Goal: Task Accomplishment & Management: Use online tool/utility

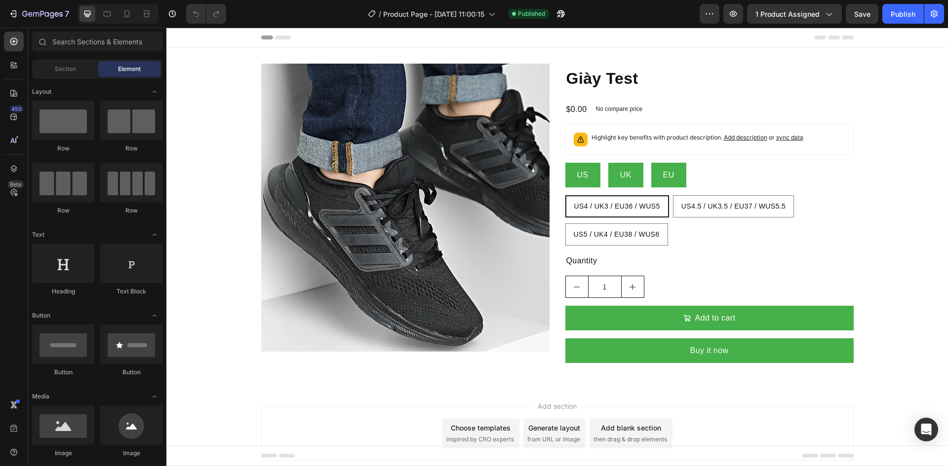
click at [220, 118] on div "Product Images Giày Test Product Title $0.00 Product Price Product Price No com…" at bounding box center [556, 217] width 781 height 307
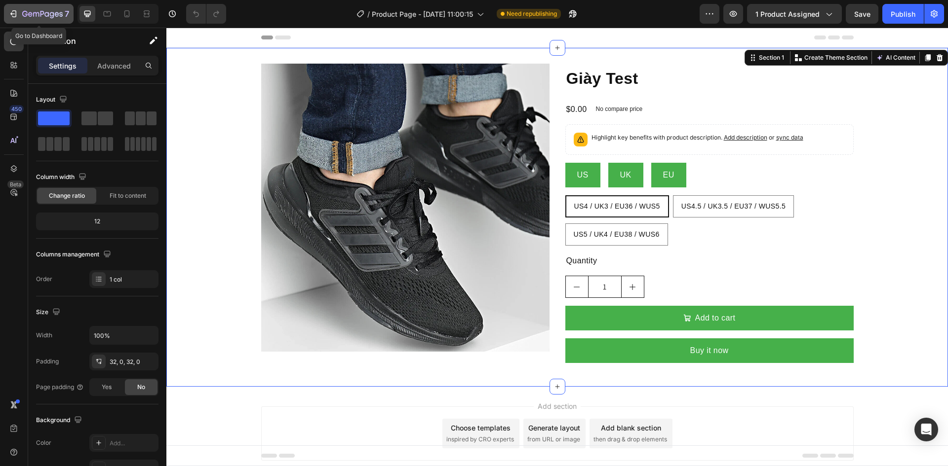
click at [48, 20] on button "7" at bounding box center [39, 14] width 70 height 20
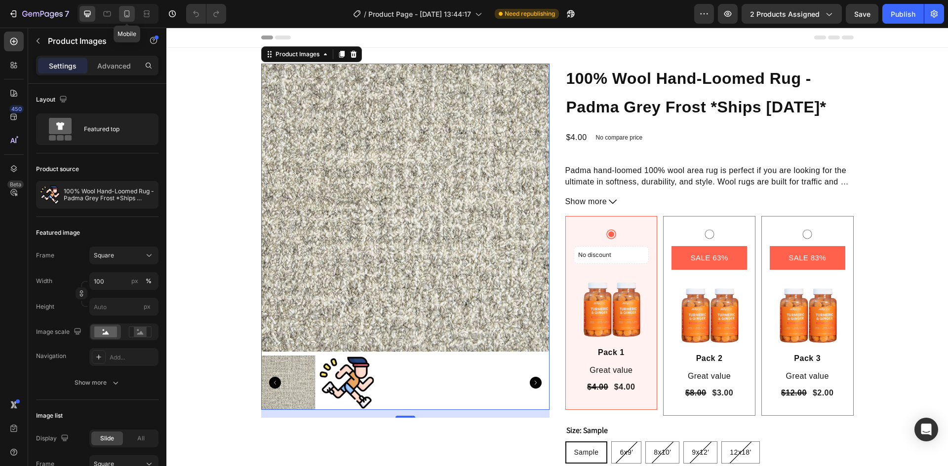
click at [125, 15] on icon at bounding box center [127, 14] width 10 height 10
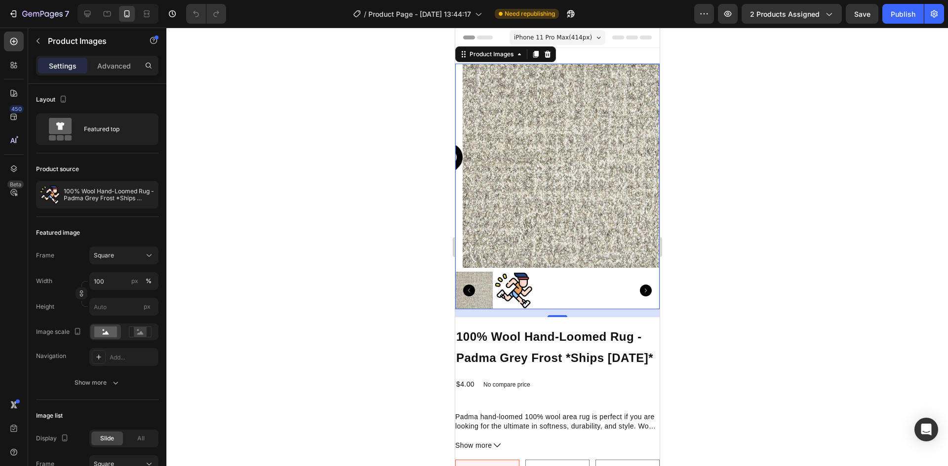
scroll to position [1, 0]
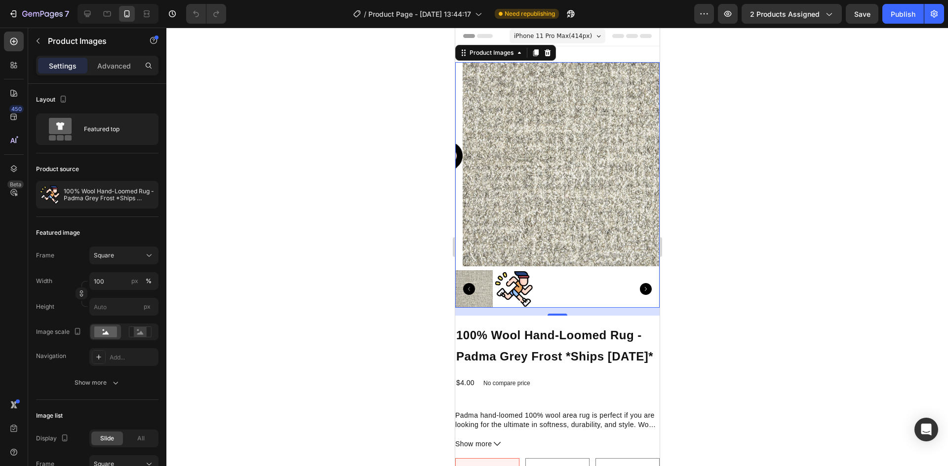
click at [559, 116] on img at bounding box center [564, 164] width 204 height 204
click at [763, 17] on span "2 products assigned" at bounding box center [785, 14] width 70 height 10
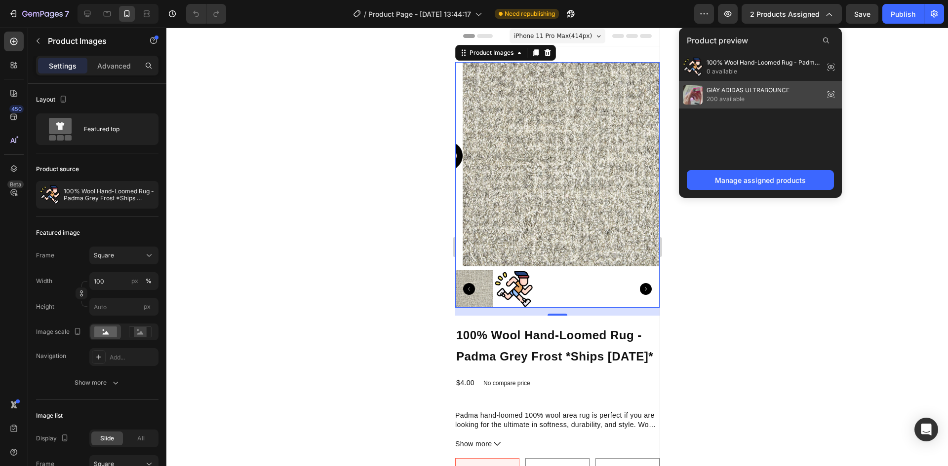
click at [833, 97] on icon at bounding box center [831, 95] width 14 height 14
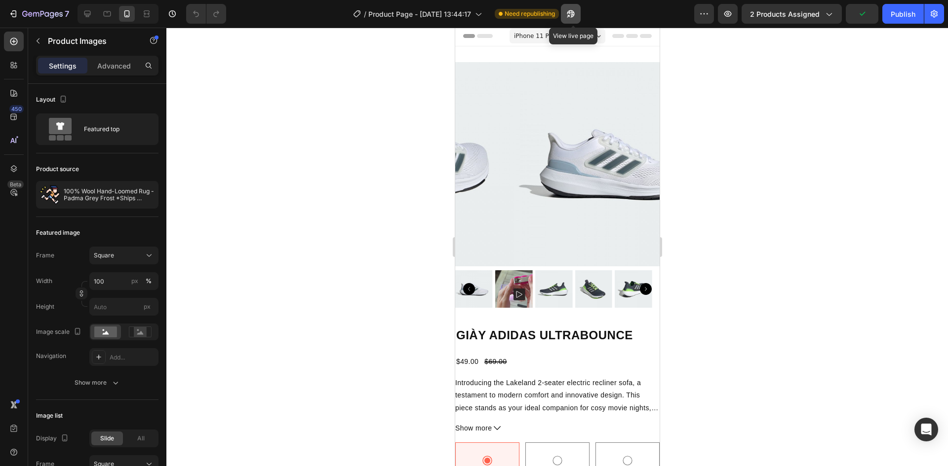
click at [571, 18] on icon "button" at bounding box center [571, 14] width 10 height 10
click at [903, 16] on div "Publish" at bounding box center [902, 14] width 25 height 10
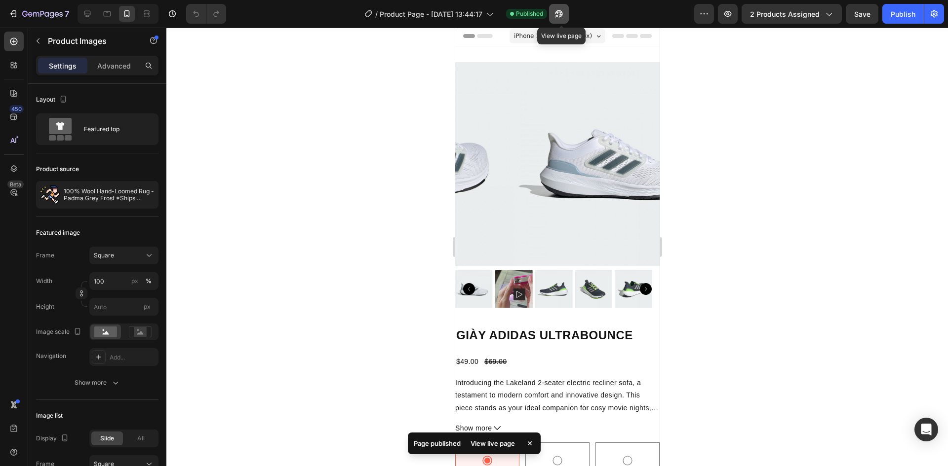
click at [568, 15] on button "button" at bounding box center [559, 14] width 20 height 20
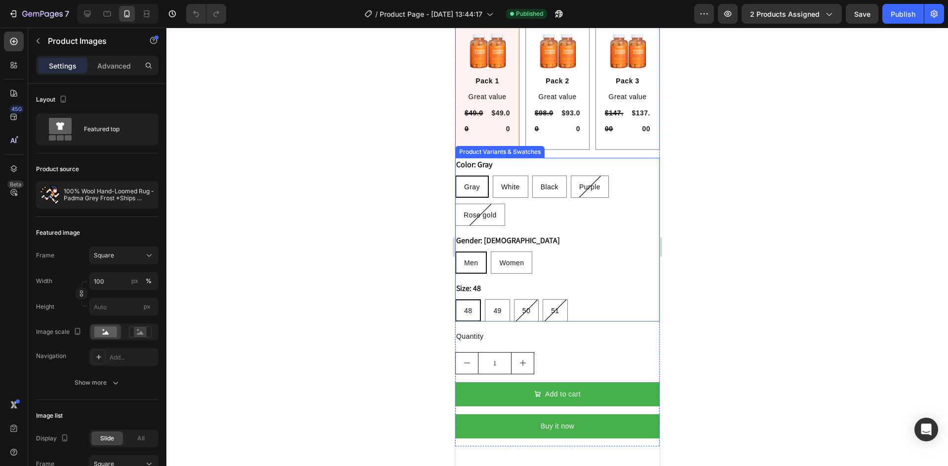
scroll to position [544, 0]
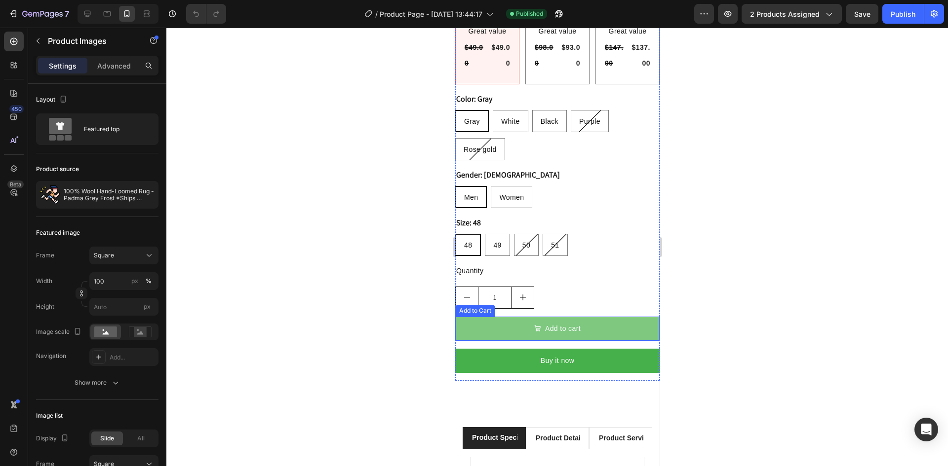
click at [468, 317] on button "Add to cart" at bounding box center [557, 329] width 204 height 24
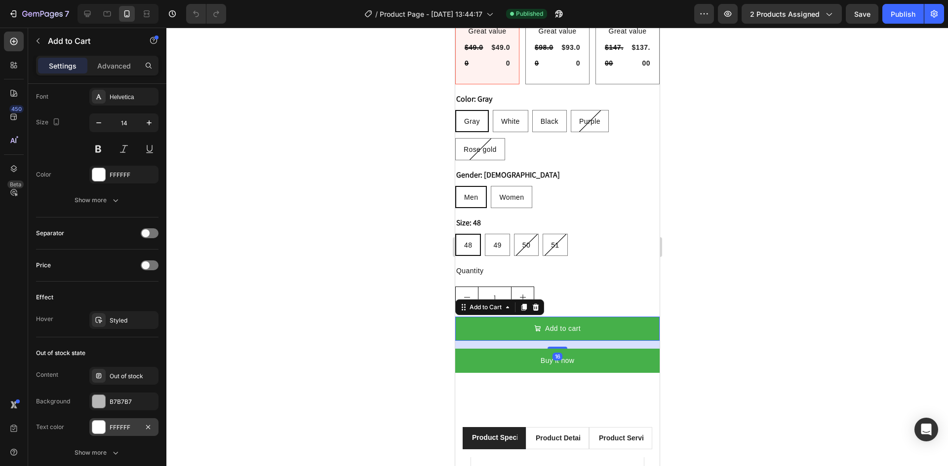
scroll to position [725, 0]
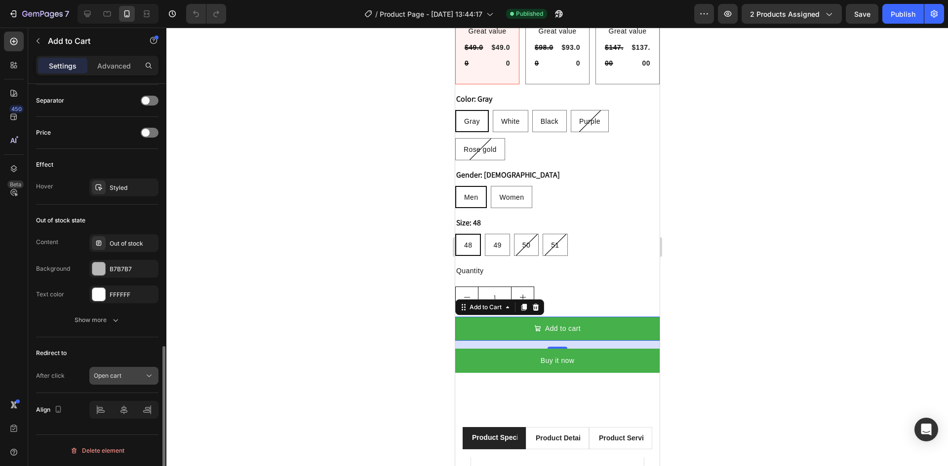
click at [97, 371] on div "Open cart" at bounding box center [124, 376] width 60 height 10
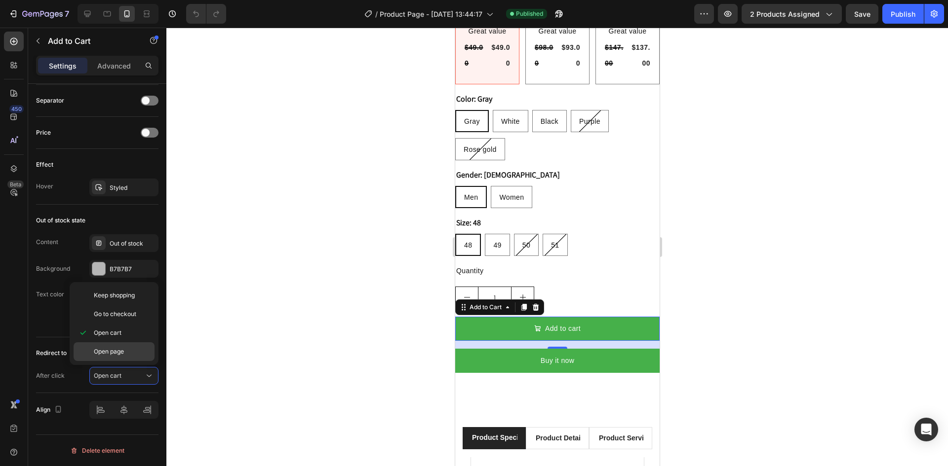
click at [107, 346] on div "Open page" at bounding box center [114, 351] width 81 height 19
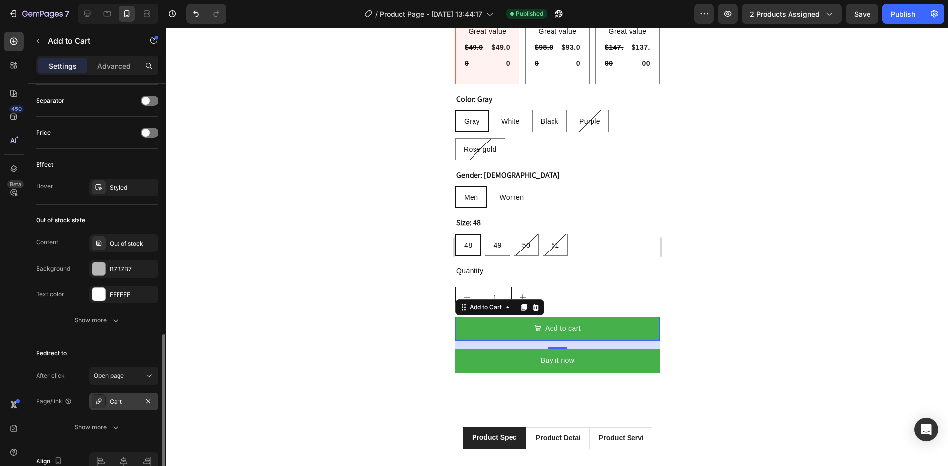
click at [105, 406] on div at bounding box center [99, 402] width 14 height 14
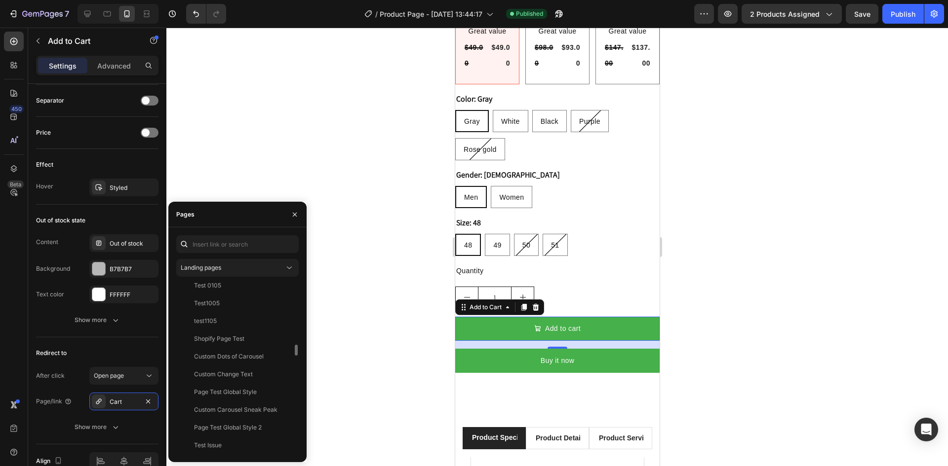
scroll to position [345, 0]
click at [298, 207] on button "button" at bounding box center [295, 215] width 16 height 16
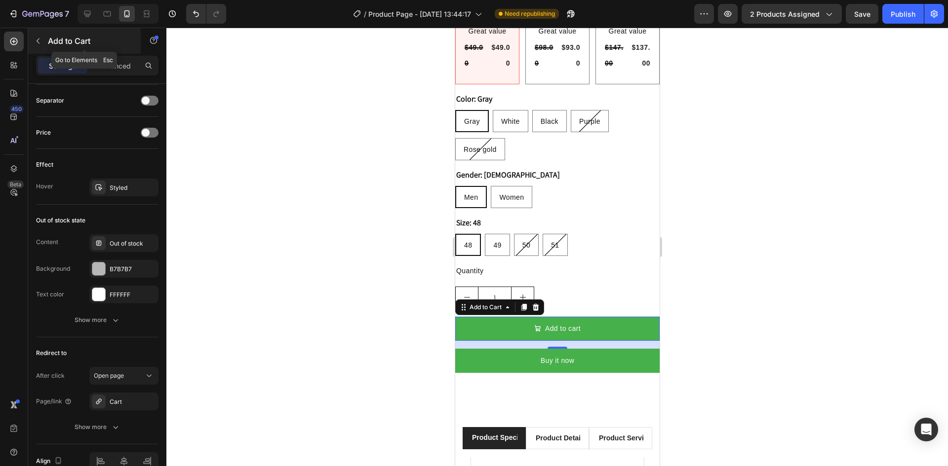
click at [37, 47] on button "button" at bounding box center [38, 41] width 16 height 16
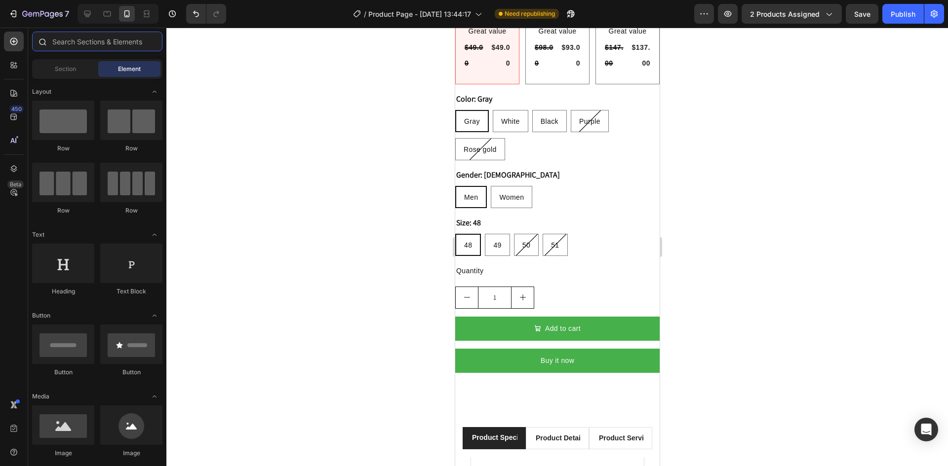
click at [75, 48] on input "text" at bounding box center [97, 42] width 130 height 20
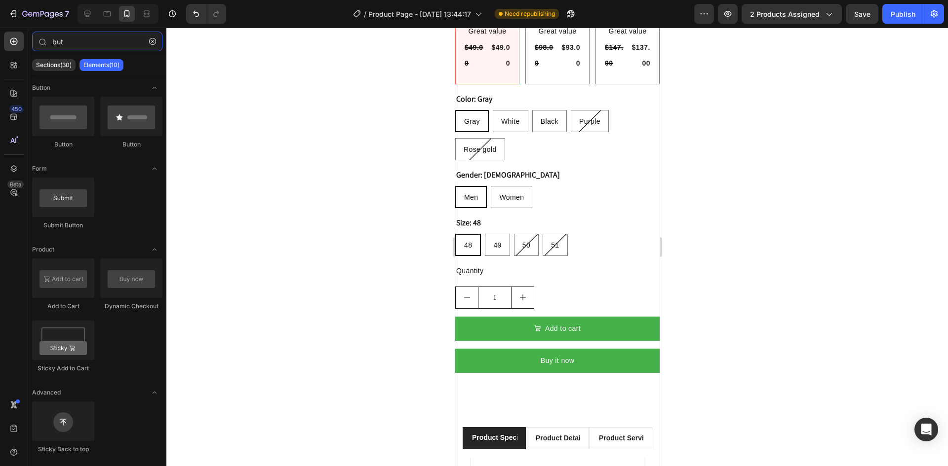
type input "but"
drag, startPoint x: 739, startPoint y: 246, endPoint x: 752, endPoint y: 352, distance: 107.4
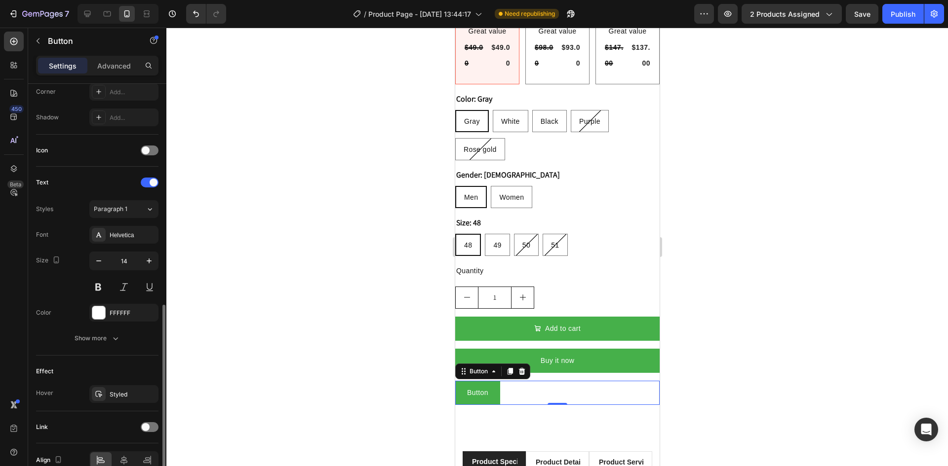
scroll to position [297, 0]
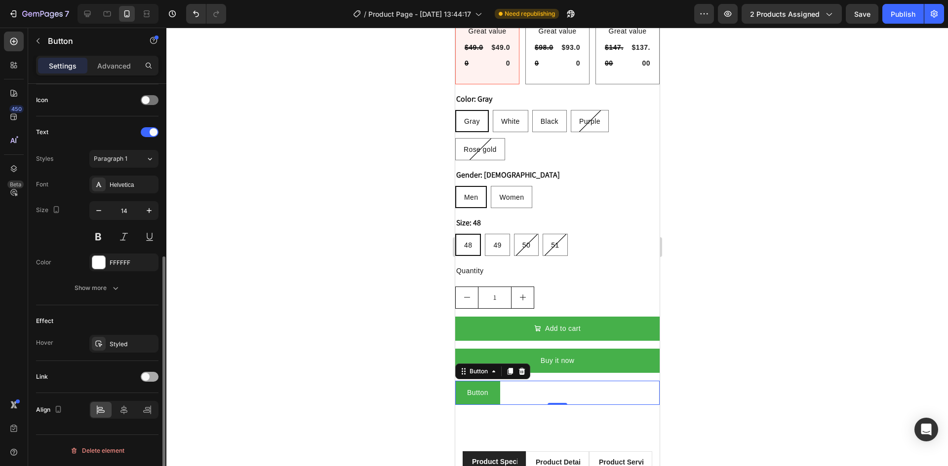
click at [151, 375] on div at bounding box center [150, 377] width 18 height 10
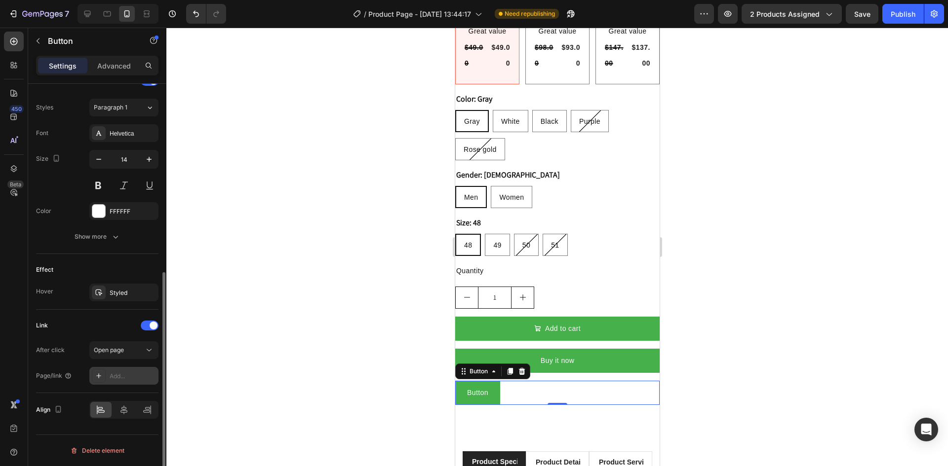
click at [100, 373] on icon at bounding box center [99, 376] width 8 height 8
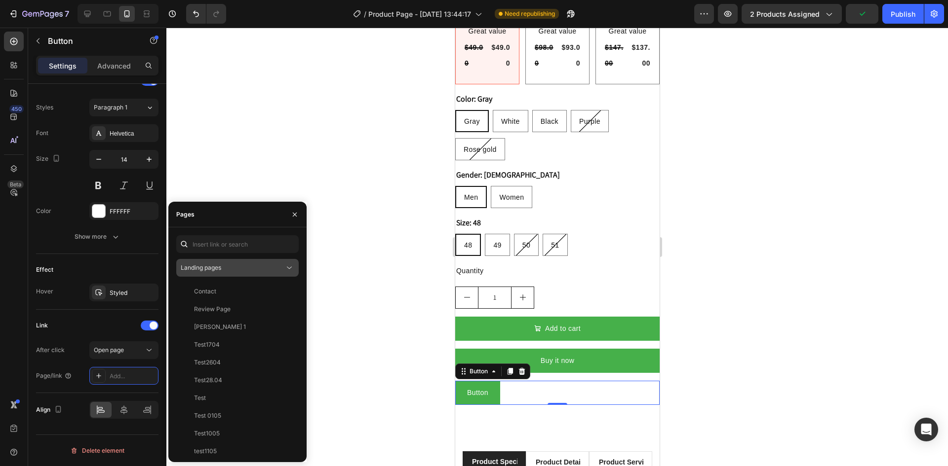
click at [204, 266] on span "Landing pages" at bounding box center [201, 267] width 40 height 7
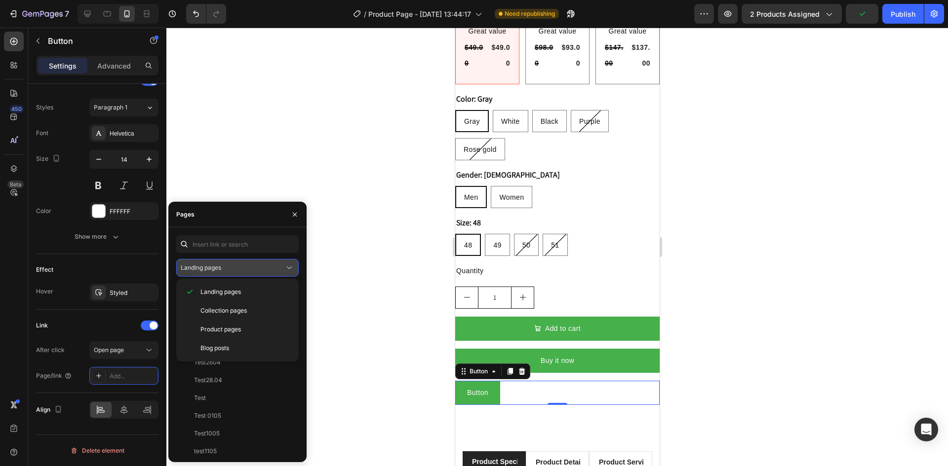
click at [204, 266] on span "Landing pages" at bounding box center [201, 267] width 40 height 7
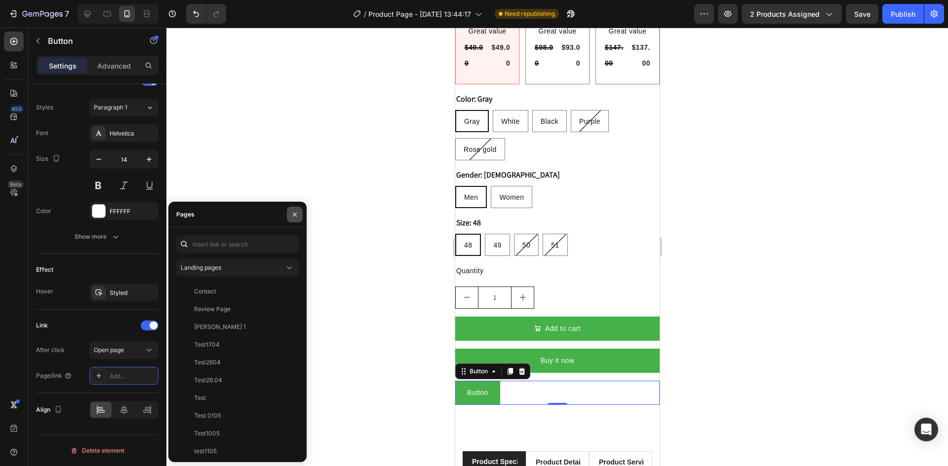
click at [292, 214] on icon "button" at bounding box center [295, 215] width 8 height 8
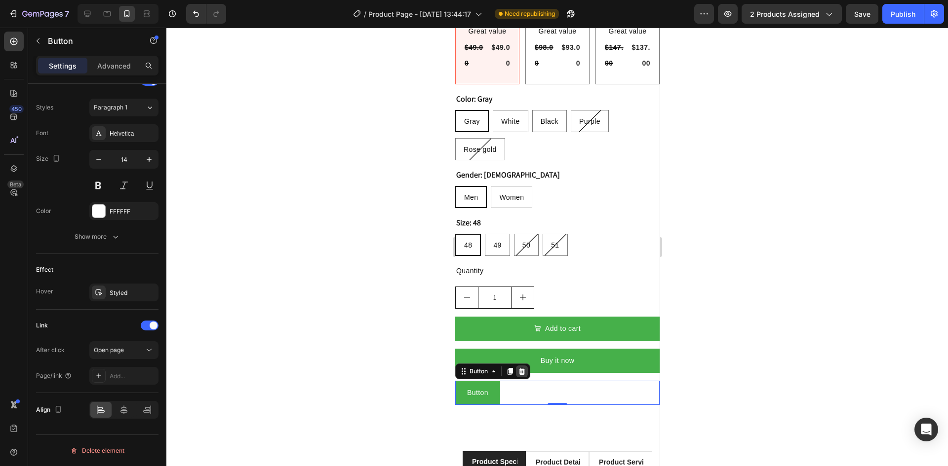
click at [521, 368] on icon at bounding box center [521, 372] width 8 height 8
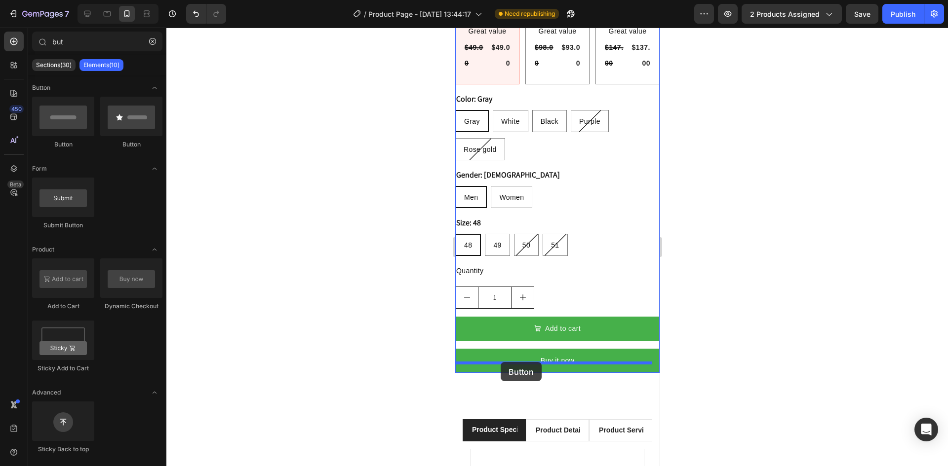
drag, startPoint x: 516, startPoint y: 143, endPoint x: 757, endPoint y: 359, distance: 323.6
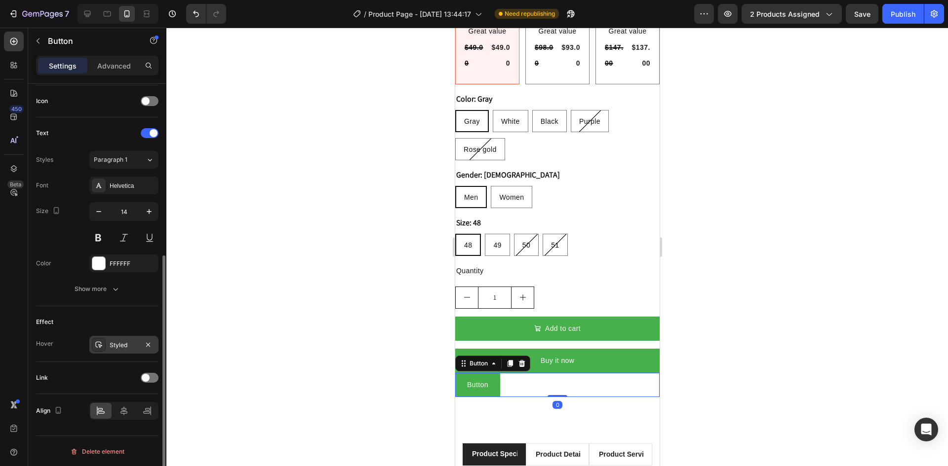
scroll to position [297, 0]
click at [149, 375] on span at bounding box center [146, 377] width 8 height 8
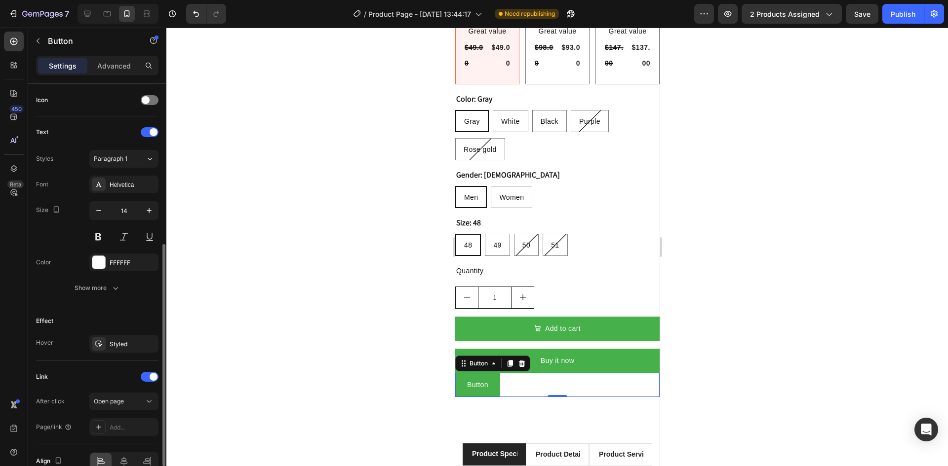
scroll to position [348, 0]
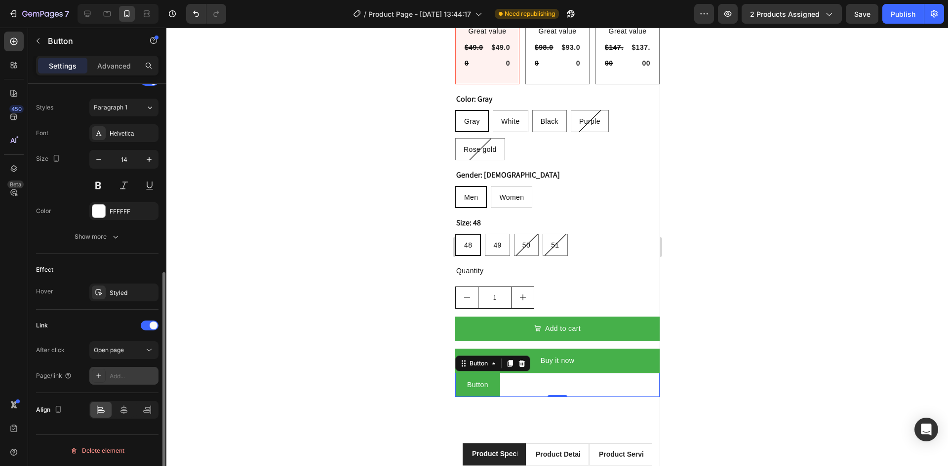
click at [111, 375] on div "Add..." at bounding box center [133, 376] width 46 height 9
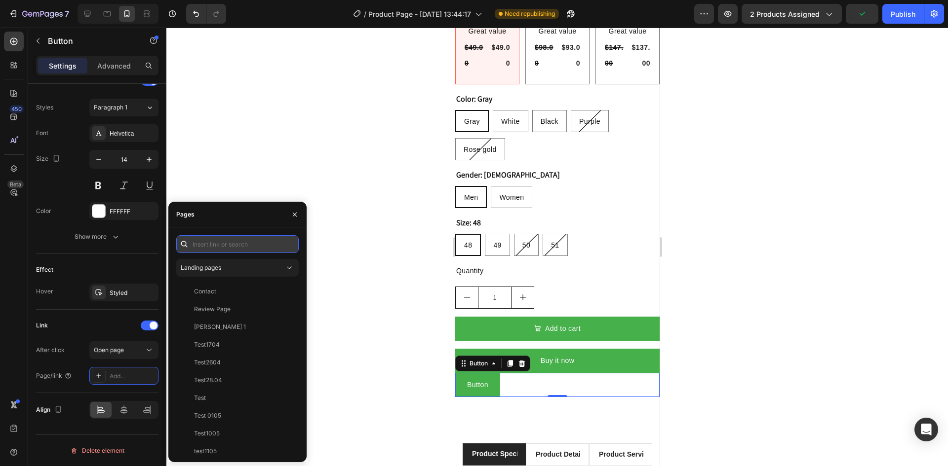
click at [201, 242] on input "text" at bounding box center [237, 244] width 122 height 18
paste input "{{ product.handle }}"
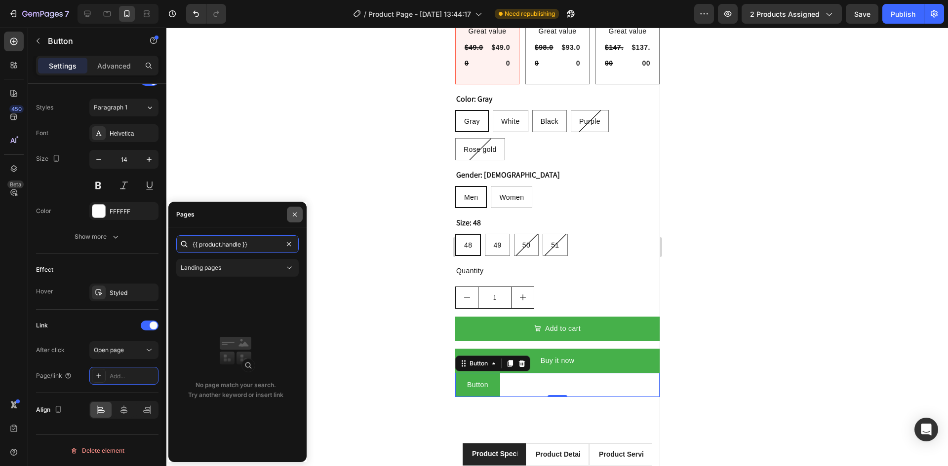
type input "{{ product.handle }}"
click at [294, 215] on icon "button" at bounding box center [295, 214] width 4 height 4
